Goal: Find specific page/section: Find specific page/section

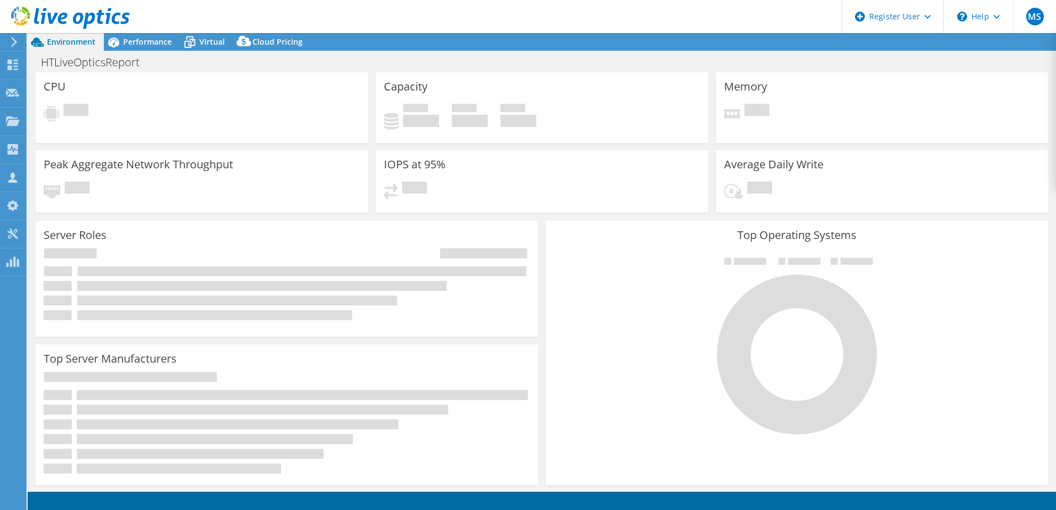
select select "USD"
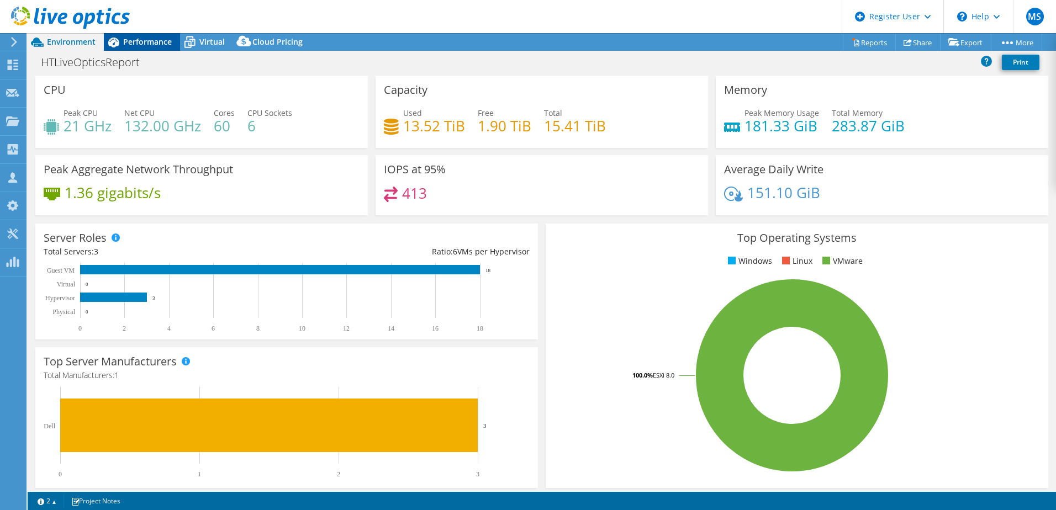
click at [131, 37] on span "Performance" at bounding box center [147, 41] width 49 height 10
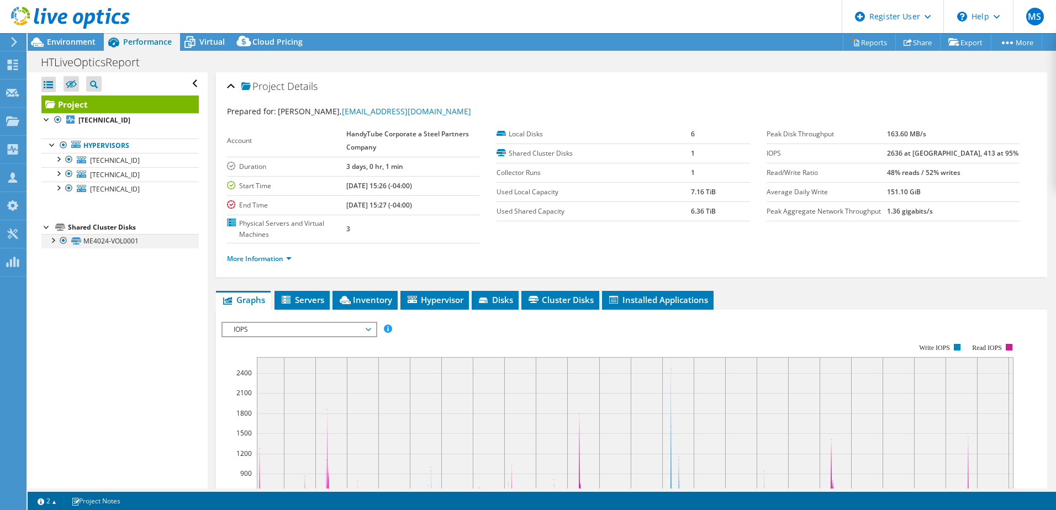
click at [51, 243] on div at bounding box center [52, 239] width 11 height 11
click at [59, 158] on div at bounding box center [57, 158] width 11 height 11
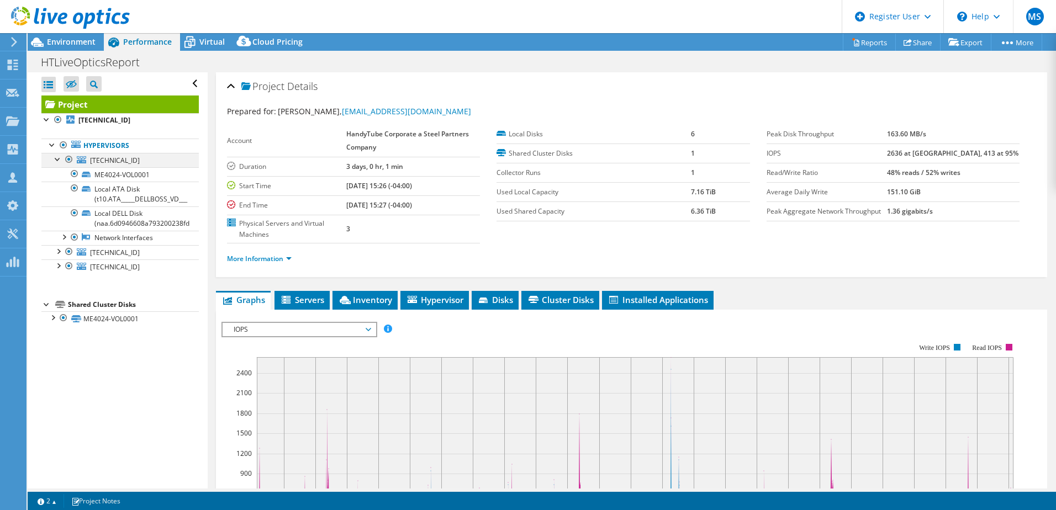
click at [59, 158] on div at bounding box center [57, 158] width 11 height 11
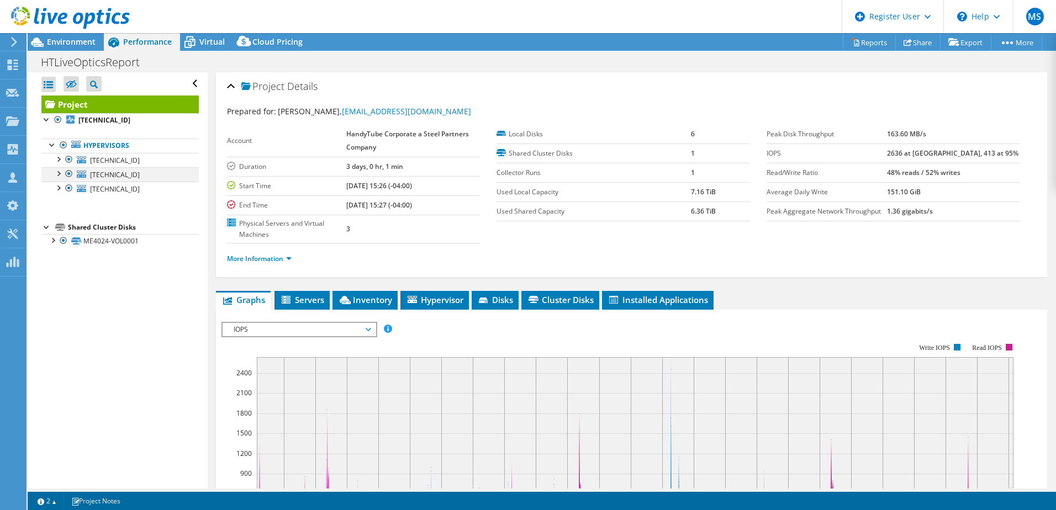
click at [58, 168] on div at bounding box center [57, 172] width 11 height 11
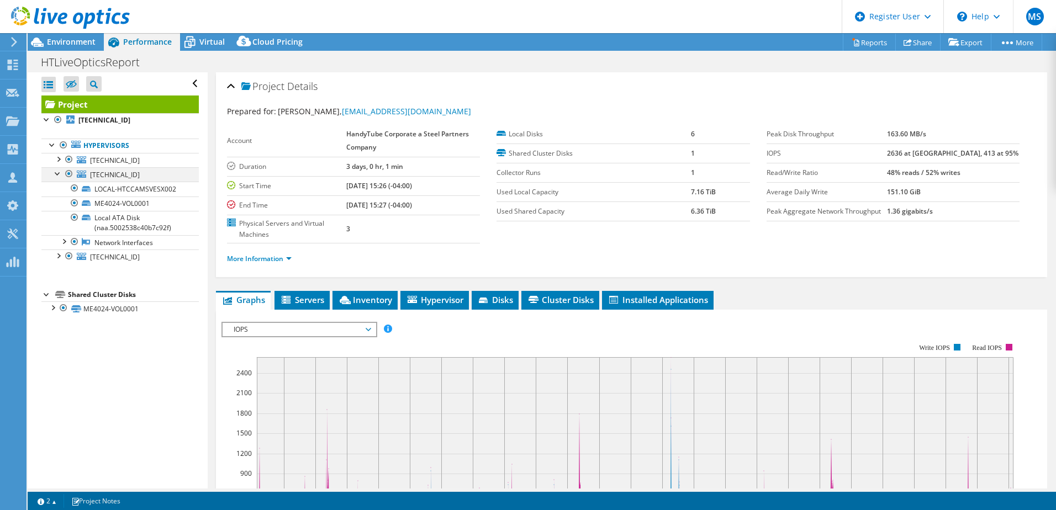
click at [58, 172] on div at bounding box center [57, 172] width 11 height 11
